Goal: Task Accomplishment & Management: Manage account settings

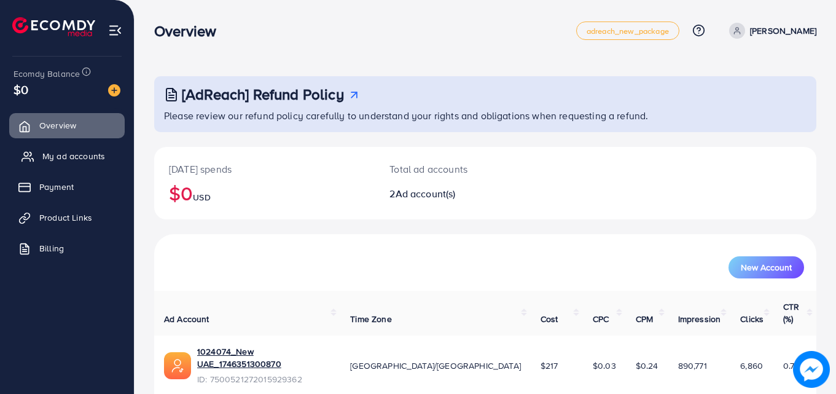
click at [71, 157] on span "My ad accounts" at bounding box center [73, 156] width 63 height 12
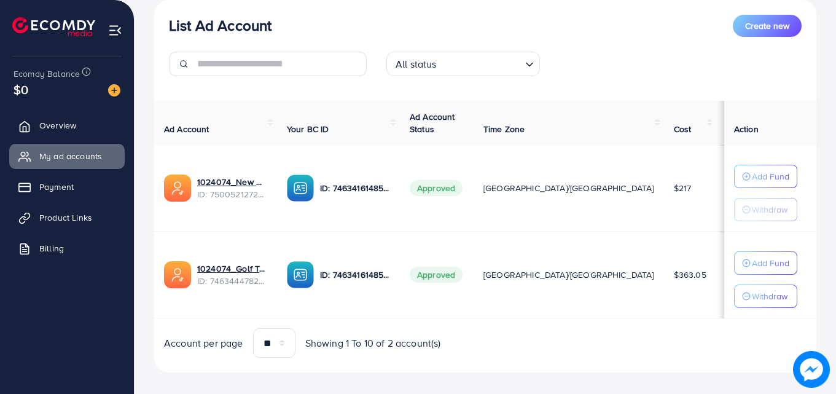
scroll to position [160, 0]
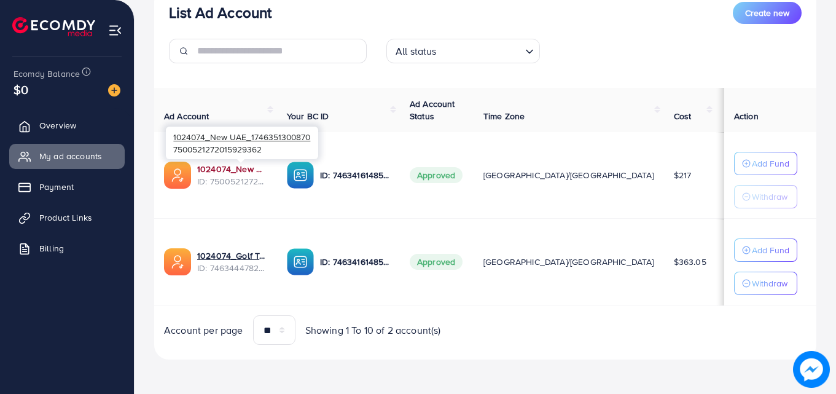
click at [234, 166] on link "1024074_New UAE_1746351300870" at bounding box center [232, 169] width 70 height 12
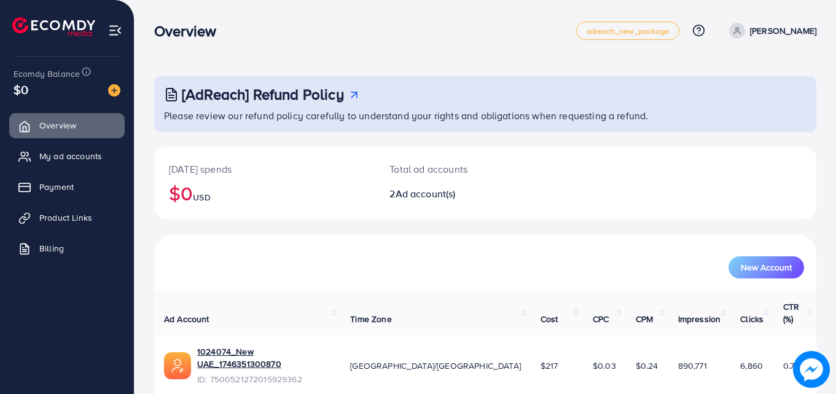
scroll to position [61, 0]
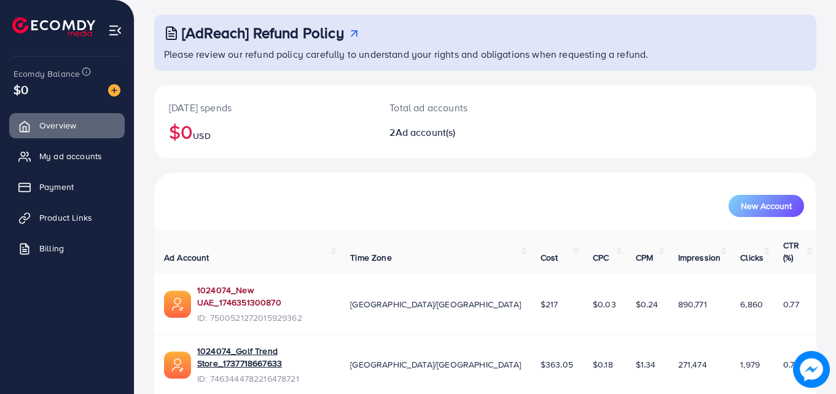
click at [227, 284] on link "1024074_New UAE_1746351300870" at bounding box center [263, 296] width 133 height 25
